Goal: Task Accomplishment & Management: Use online tool/utility

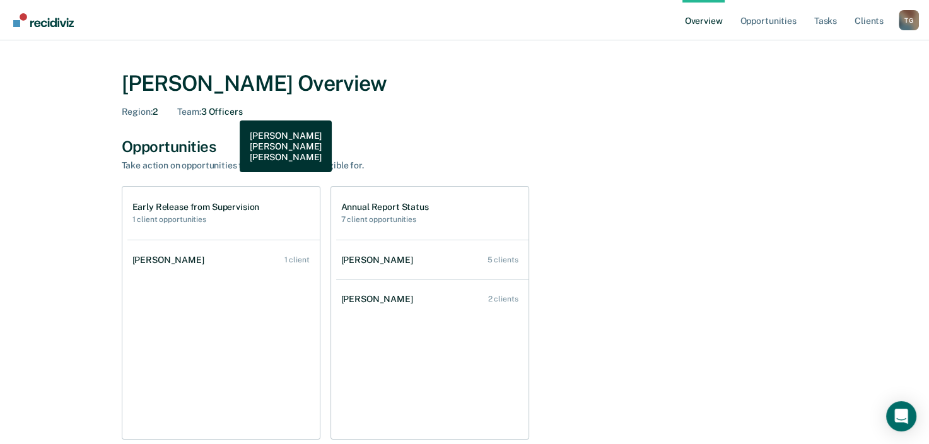
click at [230, 111] on div "Team : 3 Officers" at bounding box center [209, 112] width 65 height 11
click at [223, 109] on div "Team : 3 Officers" at bounding box center [209, 112] width 65 height 11
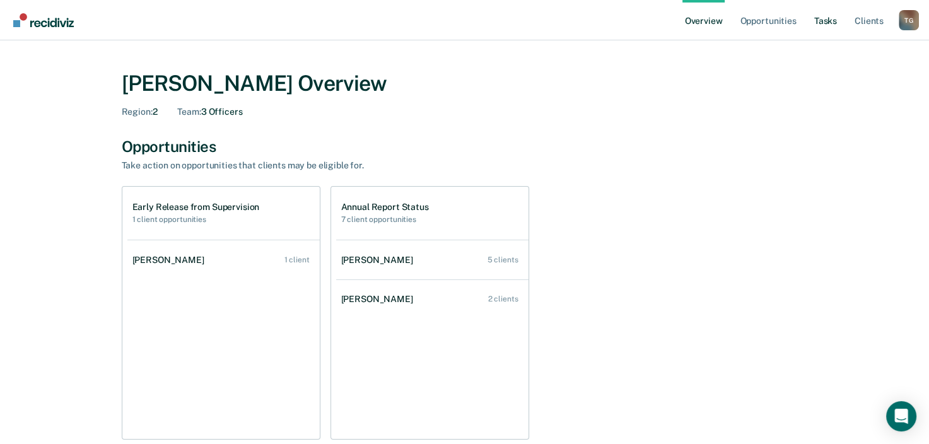
click at [821, 18] on link "Tasks" at bounding box center [826, 20] width 28 height 40
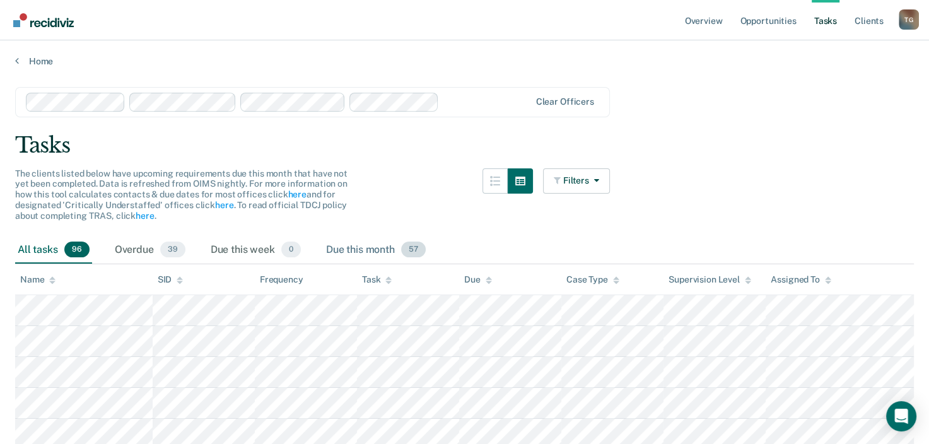
click at [341, 248] on div "Due this month 57" at bounding box center [375, 250] width 105 height 28
click at [162, 247] on span "39" at bounding box center [172, 249] width 25 height 16
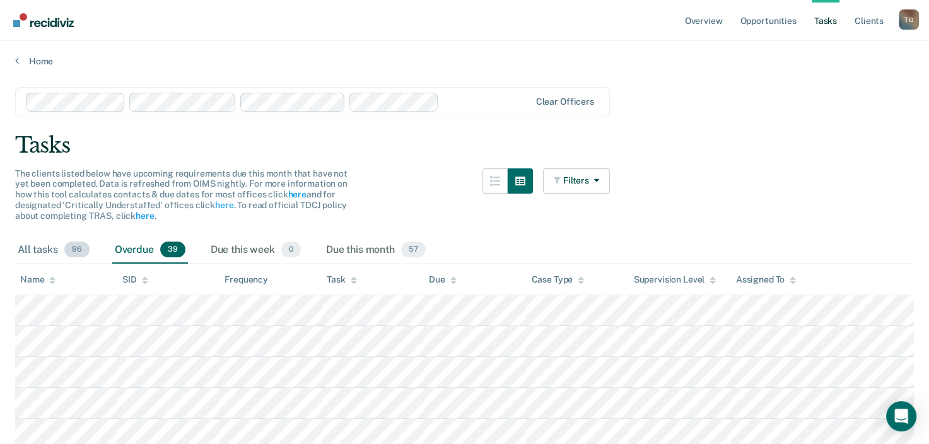
click at [58, 247] on div "All tasks 96" at bounding box center [53, 250] width 77 height 28
